Goal: Task Accomplishment & Management: Manage account settings

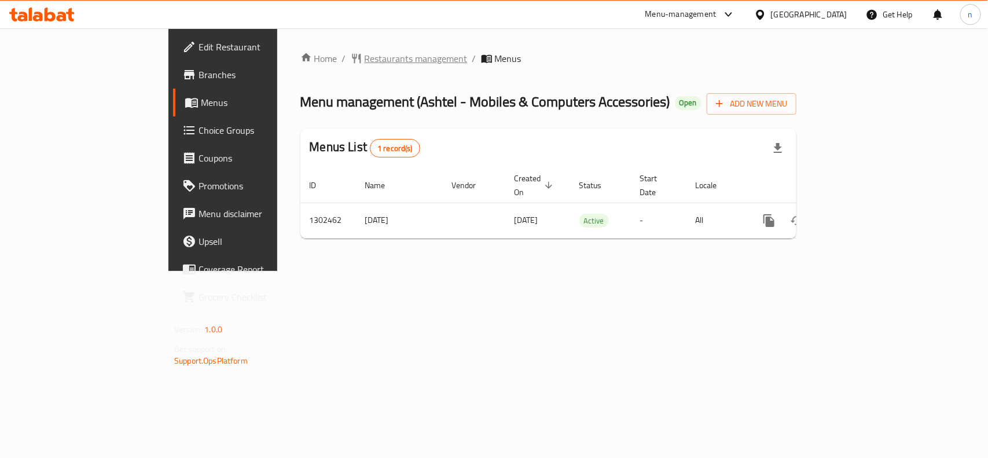
click at [365, 56] on span "Restaurants management" at bounding box center [416, 58] width 103 height 14
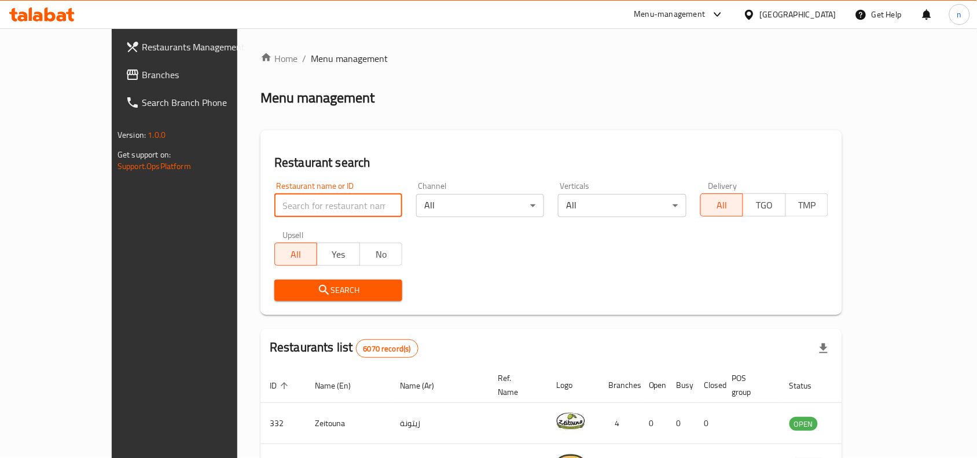
click at [278, 201] on input "search" at bounding box center [338, 205] width 128 height 23
paste input "702328"
type input "702328"
click button "Search" at bounding box center [338, 289] width 128 height 21
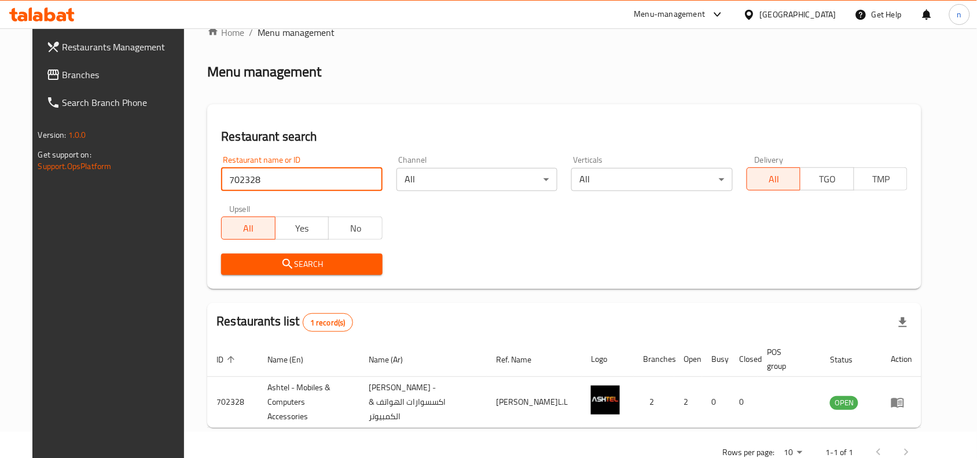
scroll to position [49, 0]
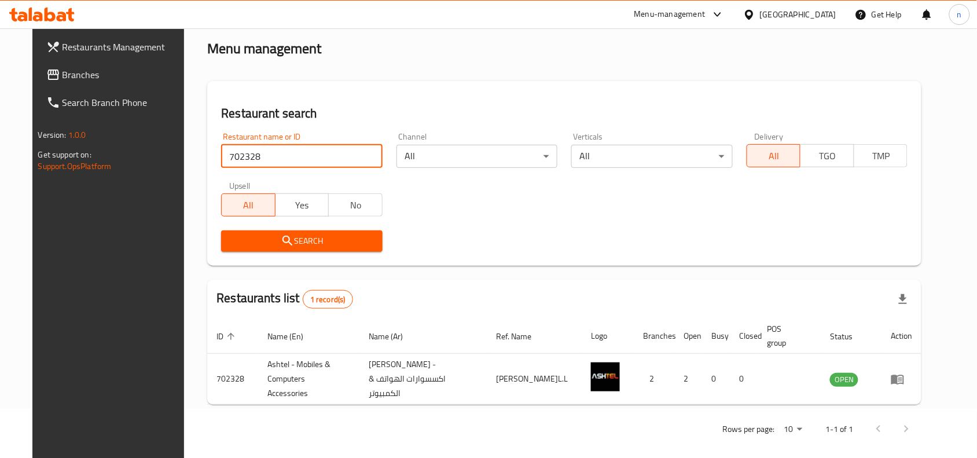
click at [62, 79] on span "Branches" at bounding box center [124, 75] width 124 height 14
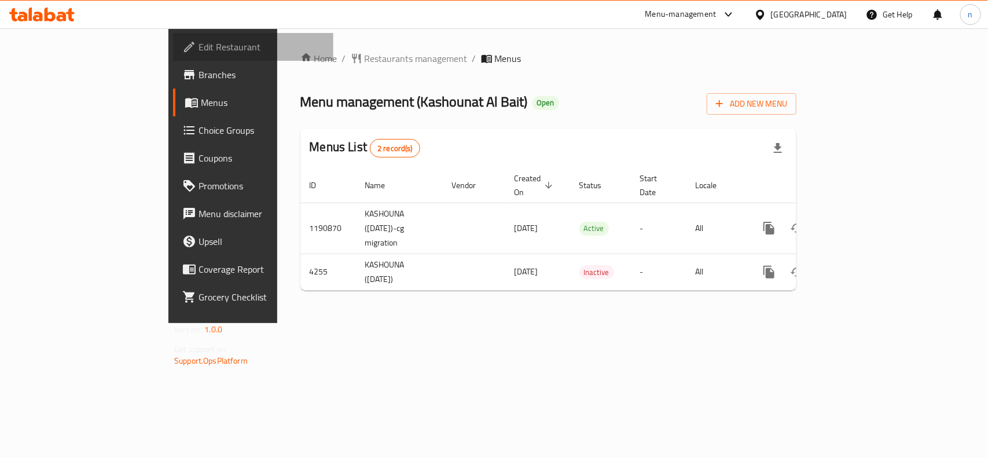
click at [198, 51] on span "Edit Restaurant" at bounding box center [261, 47] width 126 height 14
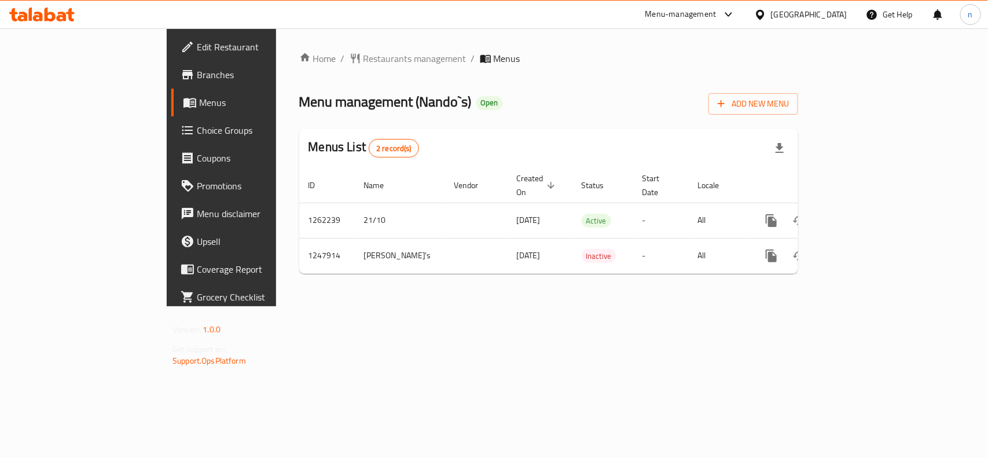
click at [197, 49] on span "Edit Restaurant" at bounding box center [260, 47] width 126 height 14
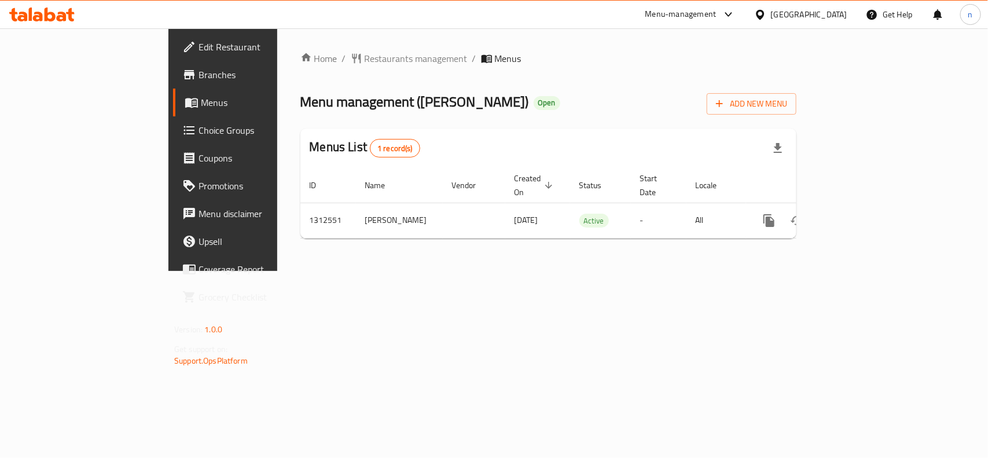
drag, startPoint x: 97, startPoint y: 45, endPoint x: 154, endPoint y: 30, distance: 59.8
click at [198, 45] on span "Edit Restaurant" at bounding box center [261, 47] width 126 height 14
click at [198, 42] on span "Edit Restaurant" at bounding box center [261, 47] width 126 height 14
click at [198, 44] on span "Edit Restaurant" at bounding box center [261, 47] width 126 height 14
